Goal: Complete application form

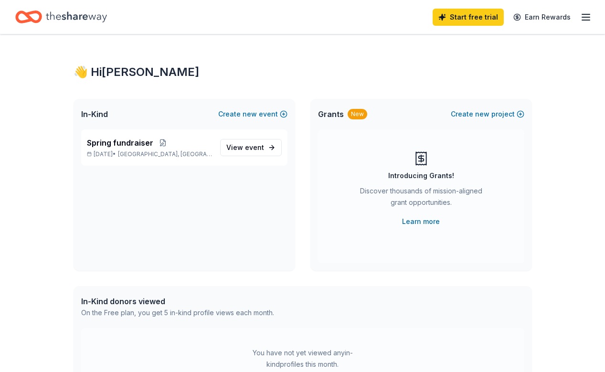
scroll to position [1, 0]
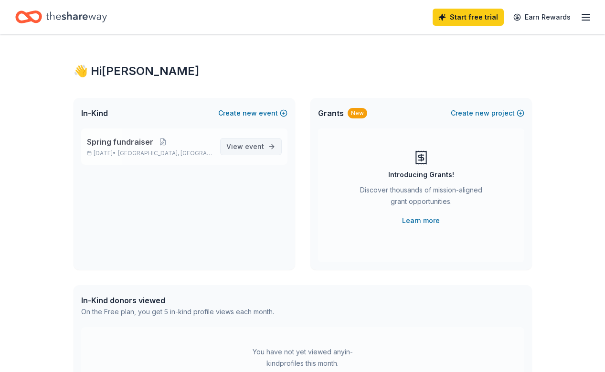
click at [261, 145] on span "event" at bounding box center [254, 146] width 19 height 8
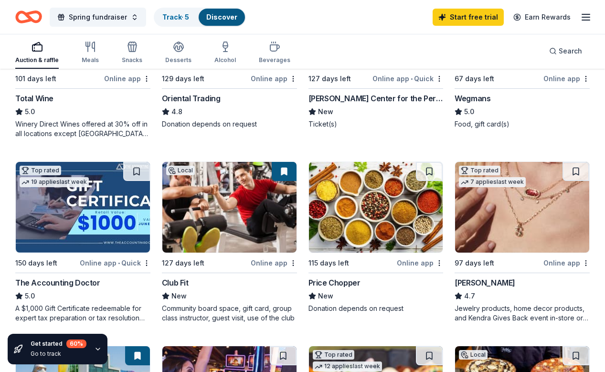
scroll to position [372, 0]
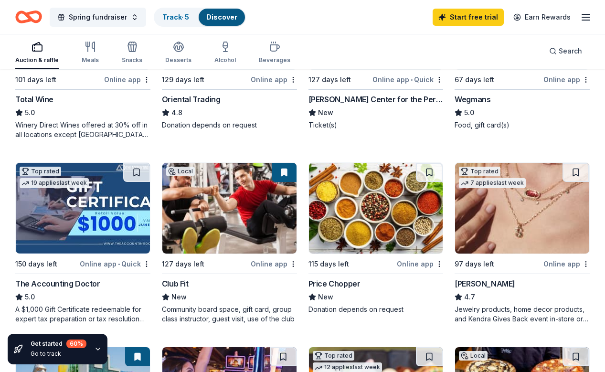
click at [520, 234] on img at bounding box center [522, 208] width 134 height 91
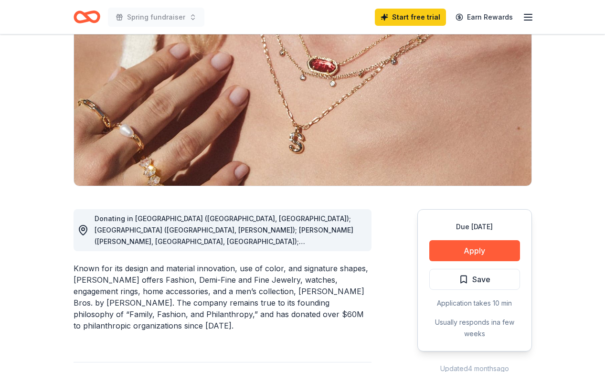
scroll to position [102, 0]
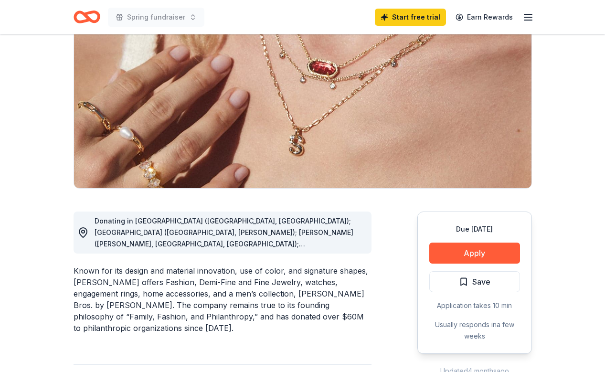
click at [509, 238] on div "Due [DATE] Apply Save Application takes 10 min Usually responds in a few weeks" at bounding box center [474, 282] width 115 height 142
click at [503, 249] on button "Apply" at bounding box center [474, 252] width 91 height 21
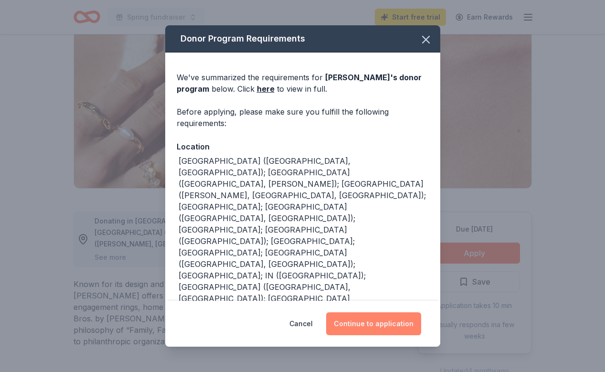
click at [356, 326] on button "Continue to application" at bounding box center [373, 323] width 95 height 23
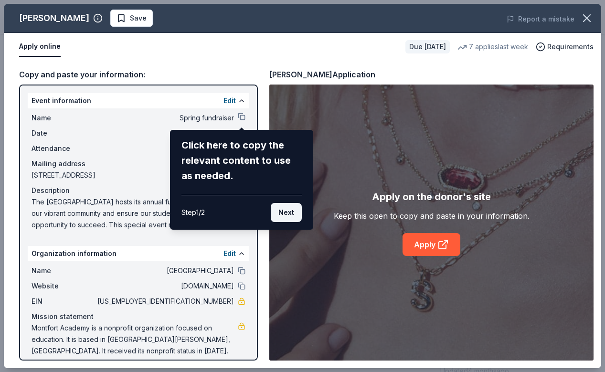
click at [290, 211] on button "Next" at bounding box center [286, 212] width 31 height 19
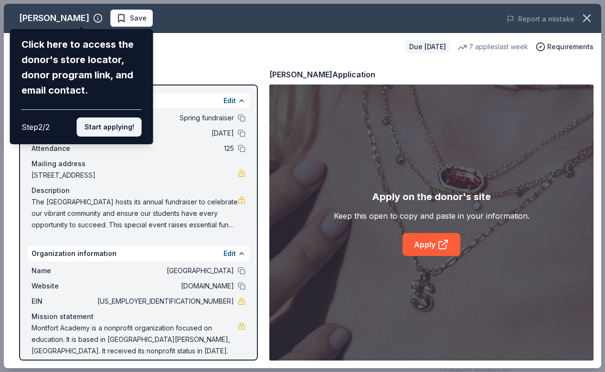
click at [114, 117] on button "Start applying!" at bounding box center [109, 126] width 65 height 19
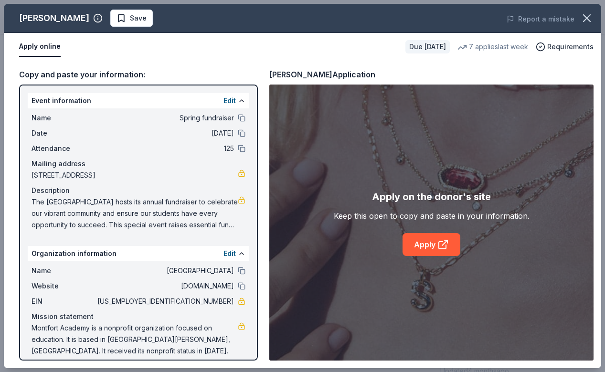
click at [120, 96] on div "[PERSON_NAME] Save Report a mistake Apply online Due [DATE] 7 applies last week…" at bounding box center [302, 186] width 597 height 364
click at [235, 105] on button "Edit" at bounding box center [229, 100] width 12 height 11
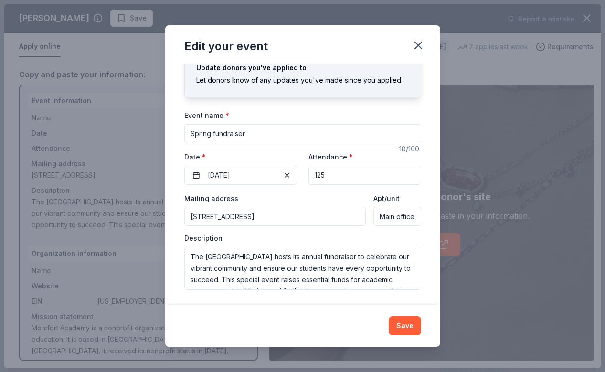
scroll to position [30, 0]
drag, startPoint x: 316, startPoint y: 175, endPoint x: 334, endPoint y: 175, distance: 18.1
click at [334, 175] on input "125" at bounding box center [364, 175] width 113 height 19
type input "150"
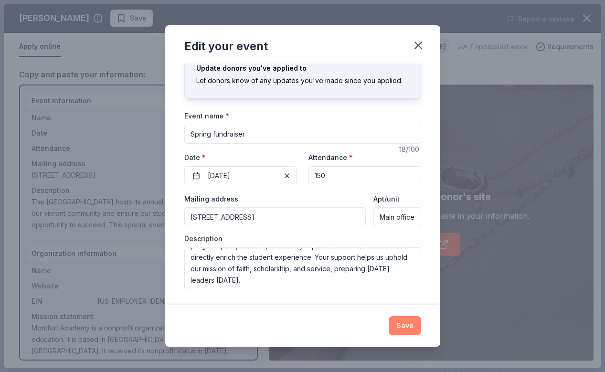
click at [410, 328] on button "Save" at bounding box center [404, 325] width 32 height 19
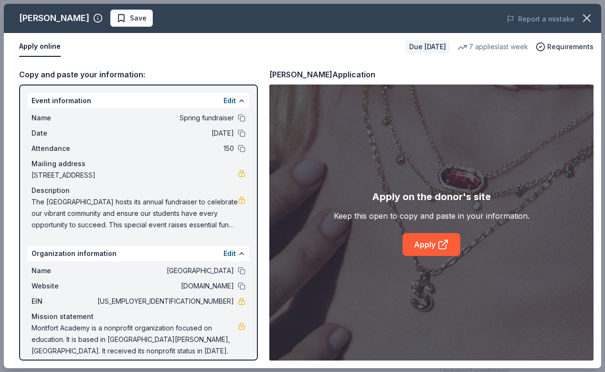
scroll to position [0, 0]
click at [410, 250] on link "Apply" at bounding box center [431, 244] width 58 height 23
